Goal: Task Accomplishment & Management: Manage account settings

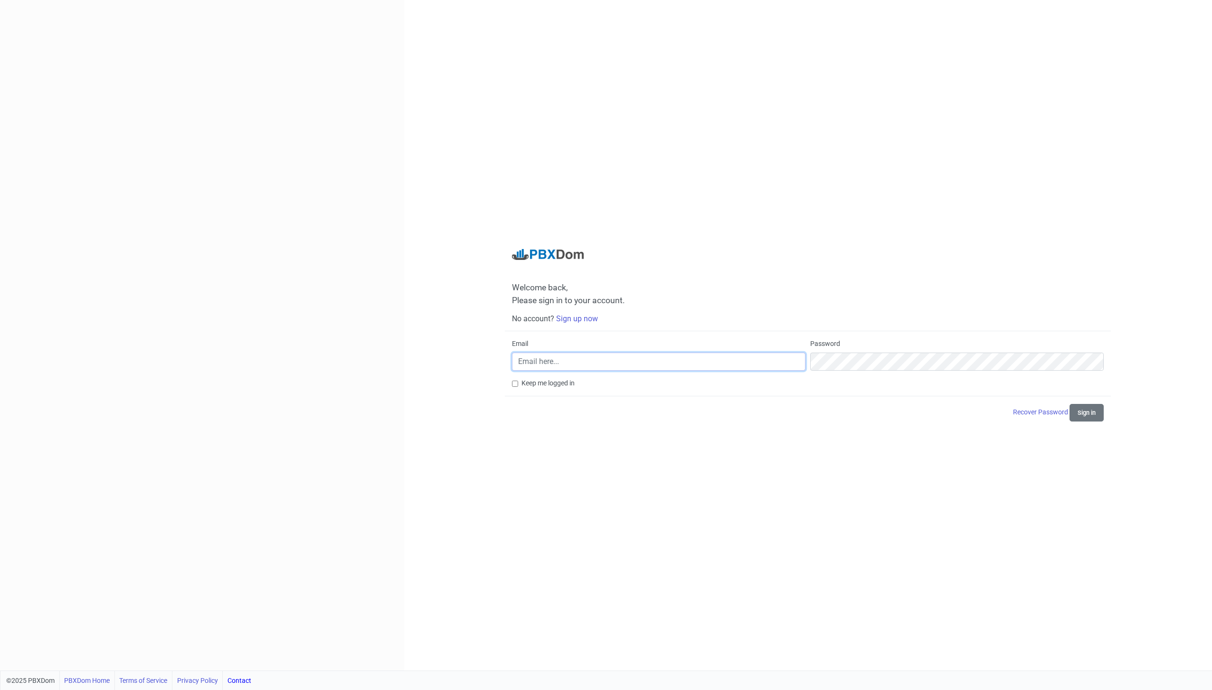
click at [526, 364] on input "Email" at bounding box center [659, 361] width 294 height 18
drag, startPoint x: 631, startPoint y: 363, endPoint x: 218, endPoint y: 331, distance: 414.4
click at [218, 331] on div "Welcome back, Please sign in to your account. No account? Sign up now Email [EM…" at bounding box center [606, 335] width 1212 height 670
click at [1070, 404] on button "Sign in" at bounding box center [1087, 413] width 34 height 18
drag, startPoint x: 866, startPoint y: 370, endPoint x: 652, endPoint y: 370, distance: 214.7
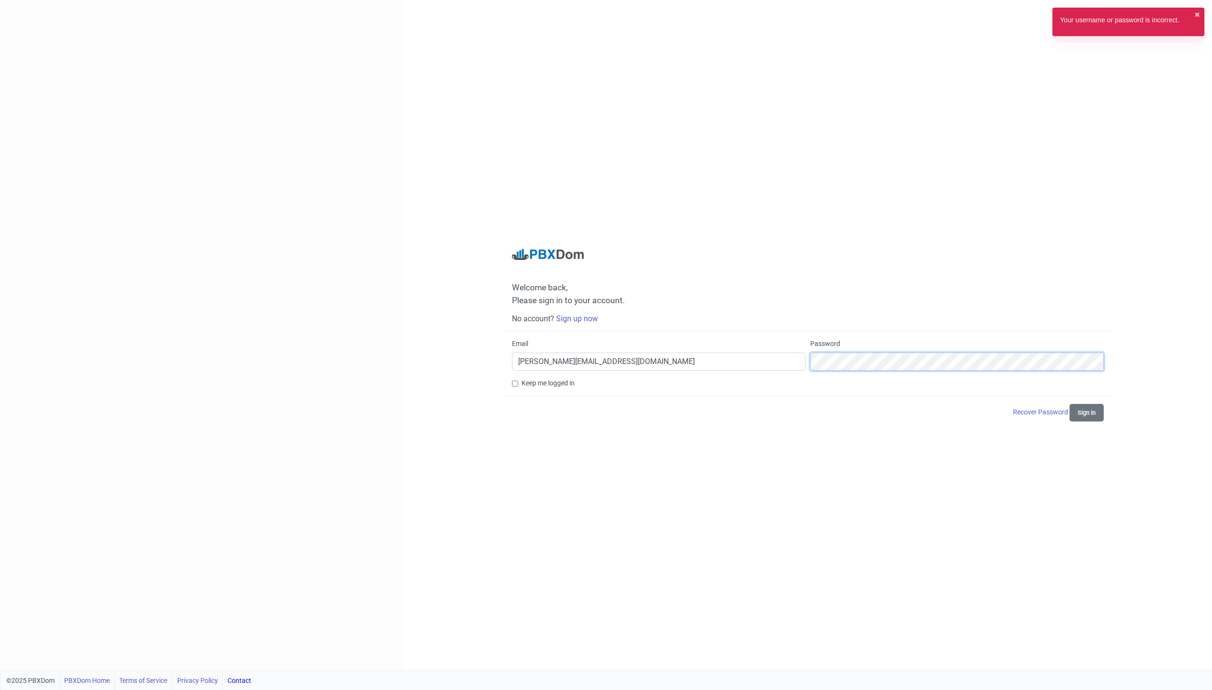
click at [644, 379] on form "Email [PERSON_NAME][EMAIL_ADDRESS][DOMAIN_NAME] Password Keep me logged in Reco…" at bounding box center [808, 380] width 592 height 83
click at [1070, 404] on button "Sign in" at bounding box center [1087, 413] width 34 height 18
drag, startPoint x: 557, startPoint y: 360, endPoint x: 658, endPoint y: 328, distance: 106.0
click at [557, 362] on input "[PERSON_NAME][EMAIL_ADDRESS][DOMAIN_NAME]" at bounding box center [659, 361] width 294 height 18
type input "[PERSON_NAME][EMAIL_ADDRESS][DOMAIN_NAME]"
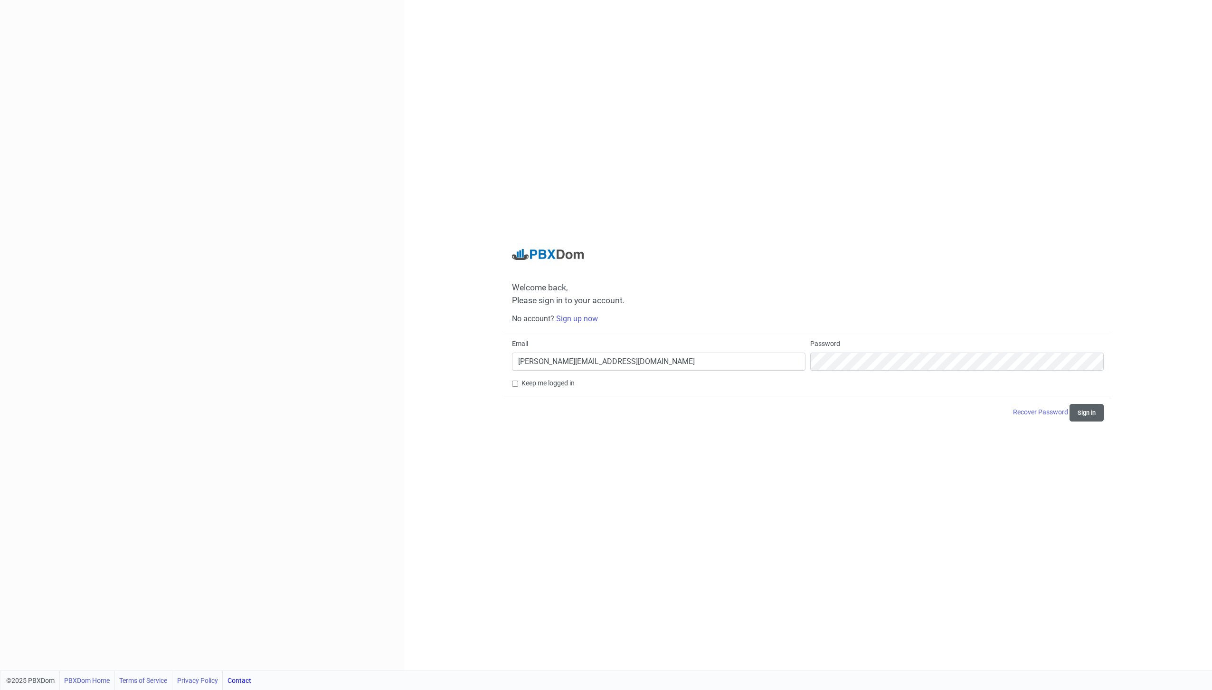
click at [1077, 415] on button "Sign in" at bounding box center [1087, 413] width 34 height 18
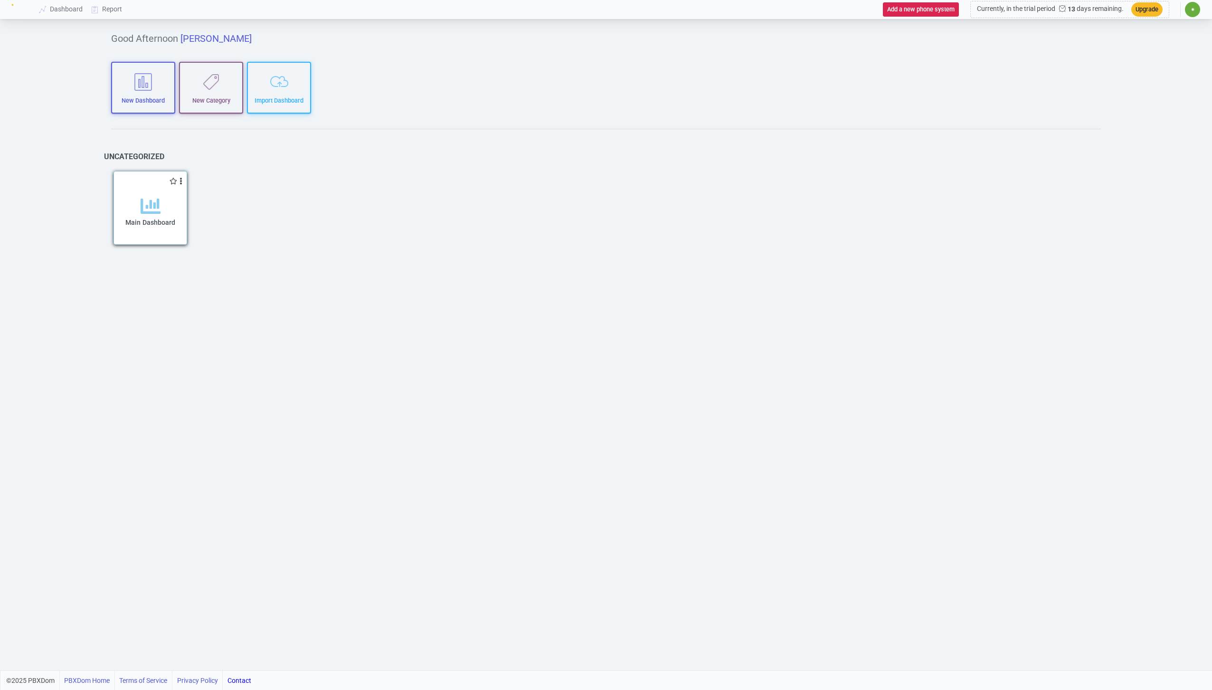
click at [159, 213] on icon at bounding box center [151, 206] width 20 height 20
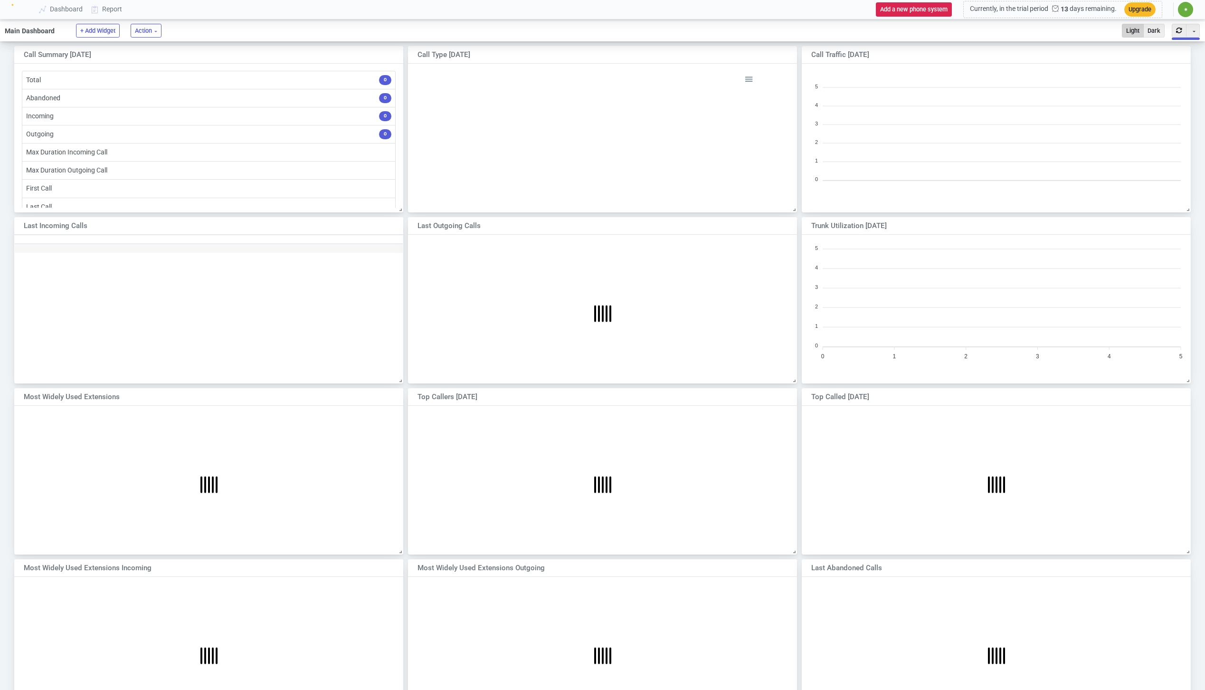
scroll to position [159, 403]
